Goal: Transaction & Acquisition: Purchase product/service

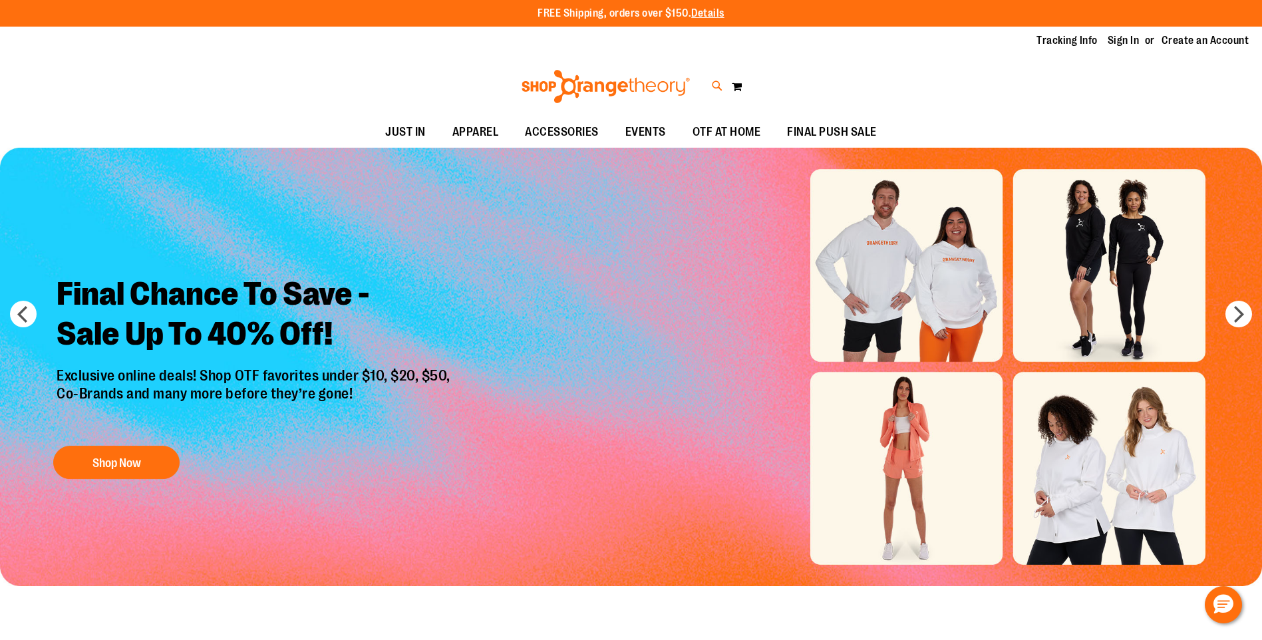
type input "**********"
click at [714, 83] on icon at bounding box center [717, 86] width 11 height 15
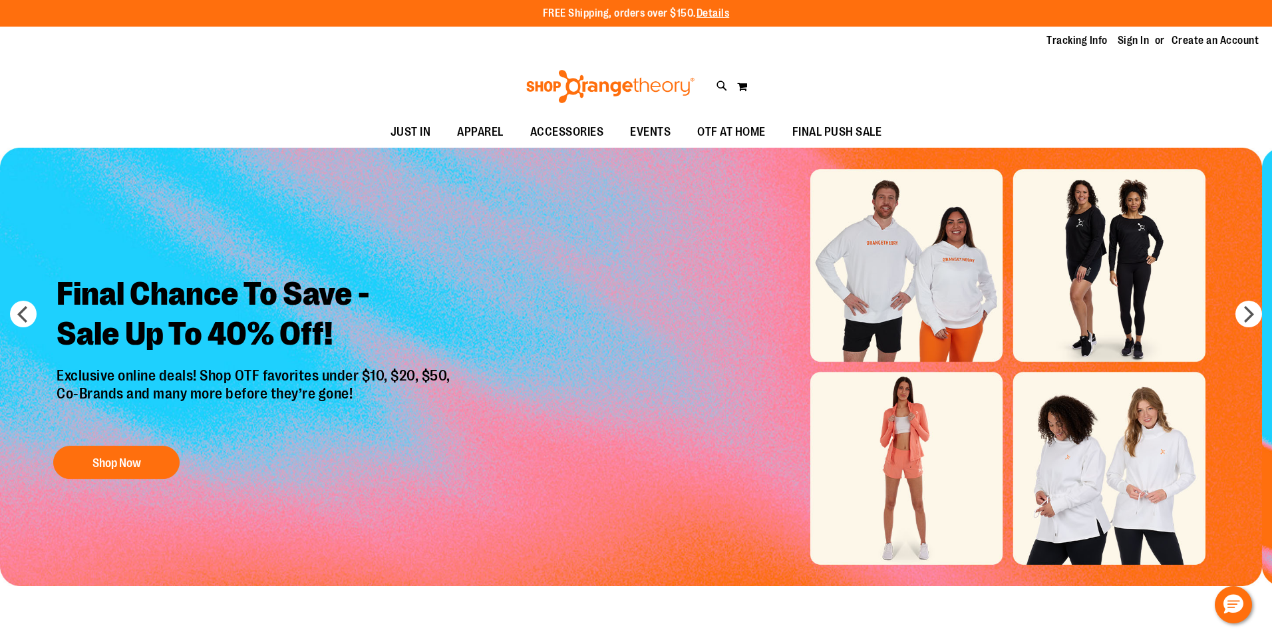
click at [630, 64] on input "Search" at bounding box center [636, 75] width 1009 height 44
type input "**********"
